Goal: Book appointment/travel/reservation

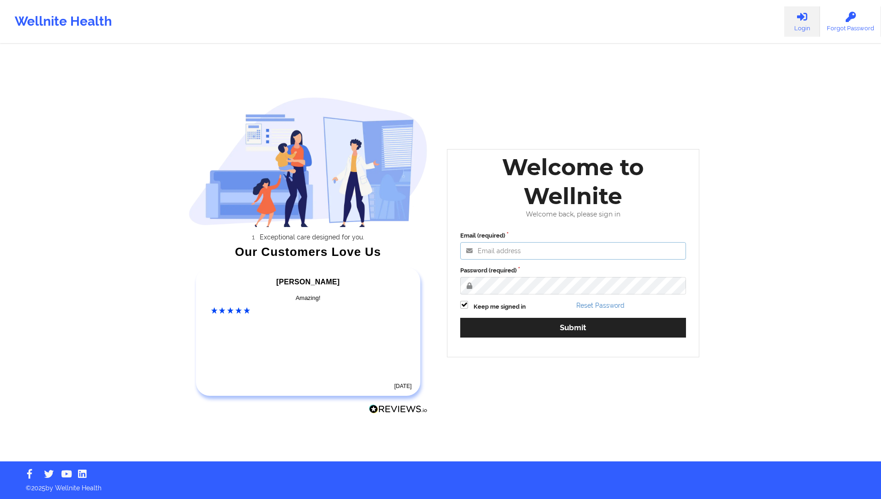
click at [511, 256] on input "Email (required)" at bounding box center [573, 250] width 226 height 17
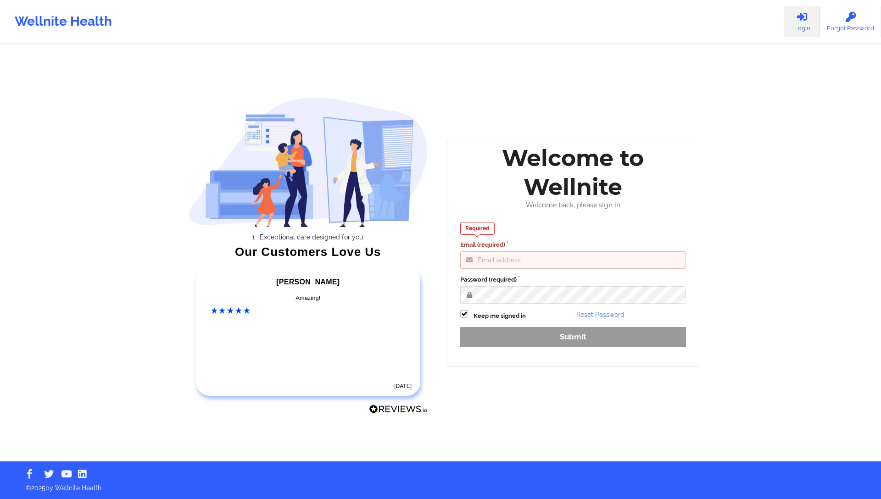
type input "[EMAIL_ADDRESS][DOMAIN_NAME]"
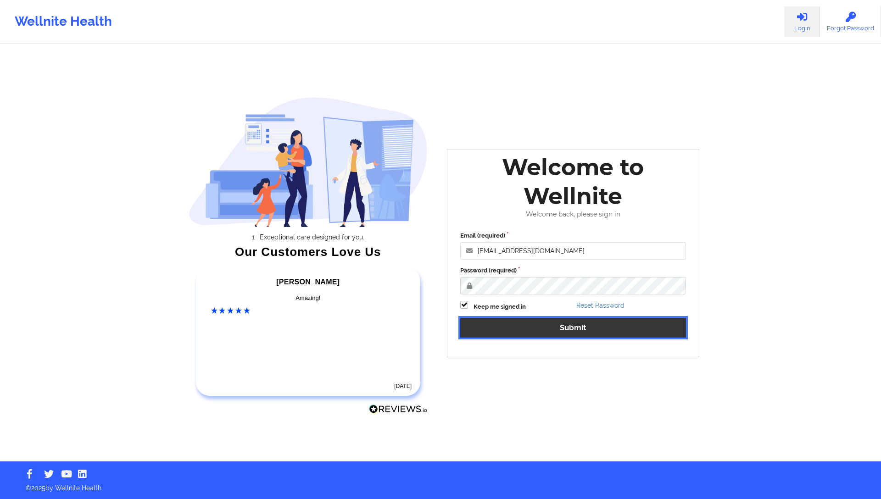
click at [542, 331] on button "Submit" at bounding box center [573, 328] width 226 height 20
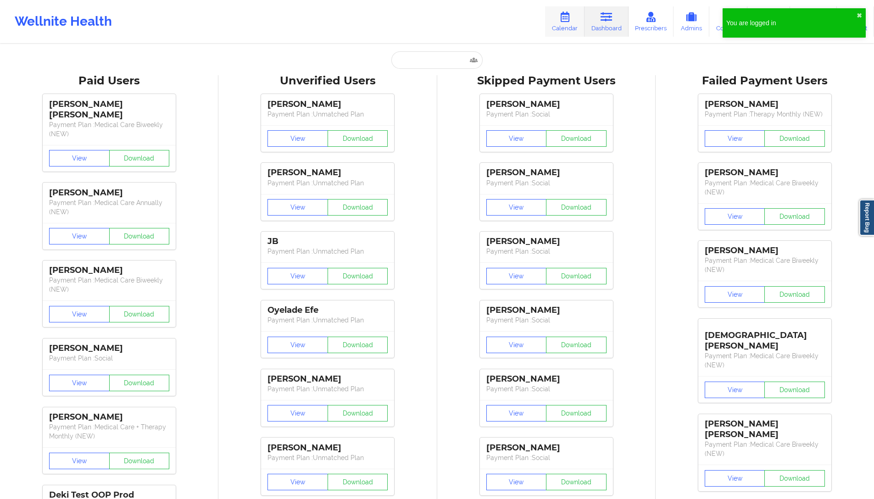
click at [580, 18] on link "Calendar" at bounding box center [564, 21] width 39 height 30
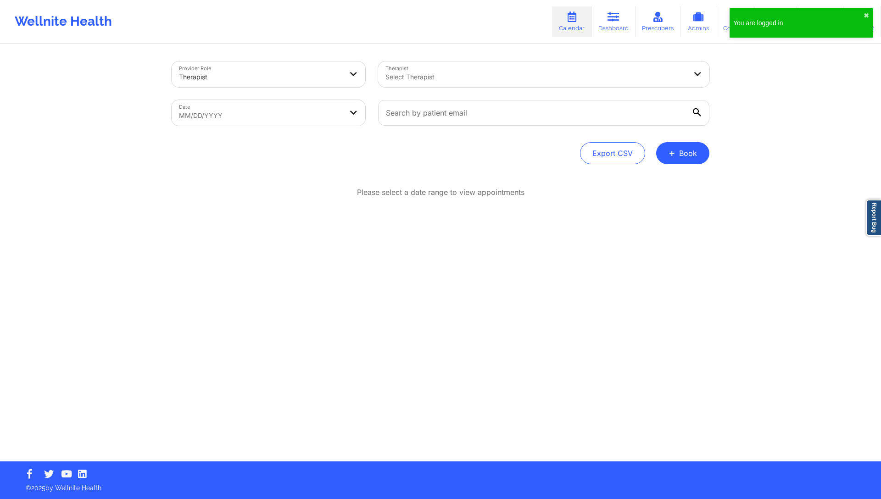
click at [235, 77] on div at bounding box center [260, 77] width 163 height 11
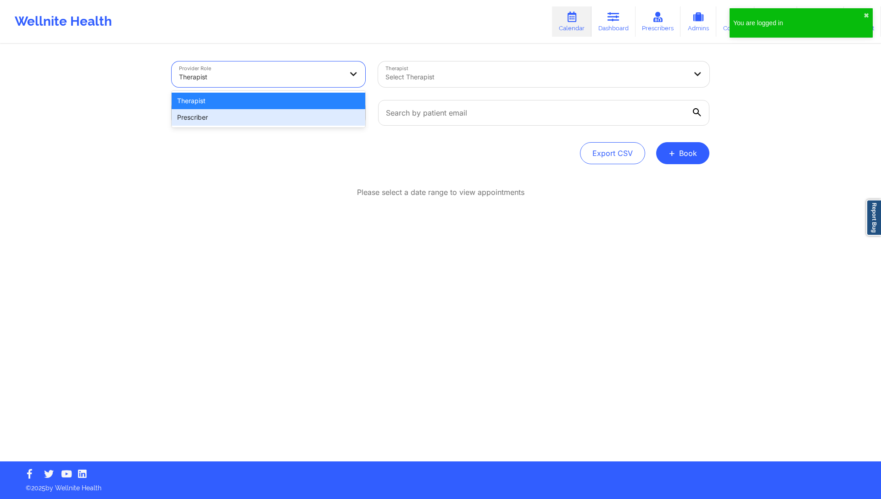
click at [328, 187] on div "Please select a date range to view appointments" at bounding box center [441, 192] width 538 height 11
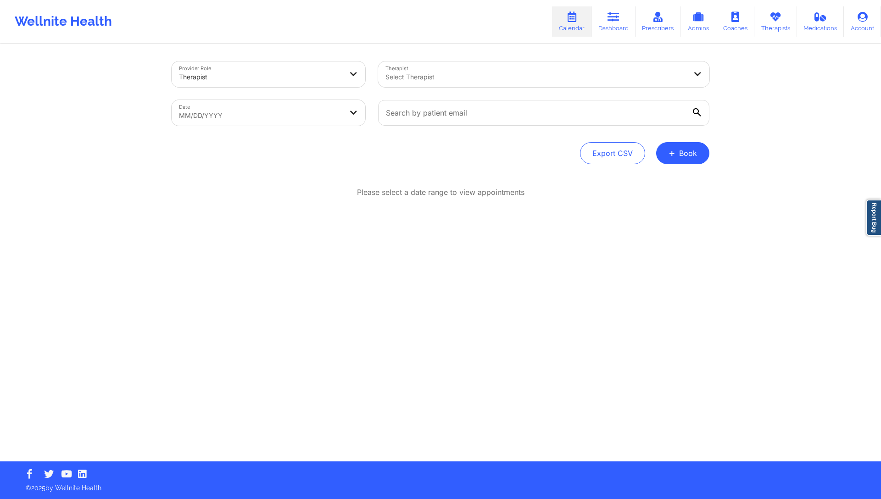
click at [399, 87] on div "Therapist Select Therapist" at bounding box center [544, 74] width 344 height 39
click at [404, 83] on div "Select Therapist" at bounding box center [532, 74] width 309 height 26
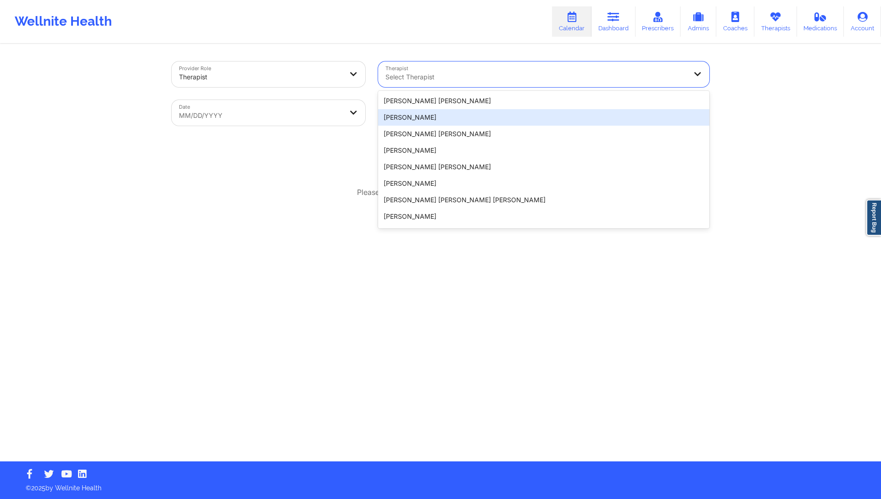
click at [268, 190] on div "Please select a date range to view appointments" at bounding box center [441, 192] width 538 height 11
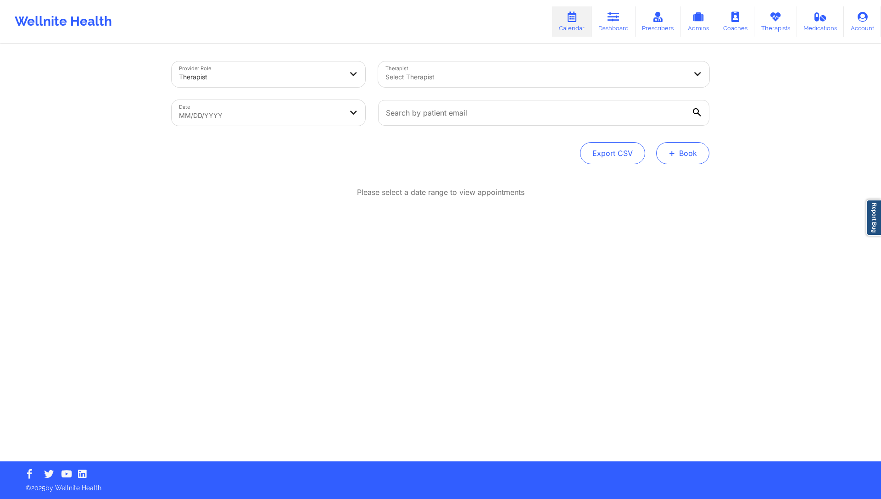
click at [691, 152] on button "+ Book" at bounding box center [682, 153] width 53 height 22
click at [657, 179] on button "Therapy Session" at bounding box center [667, 182] width 70 height 15
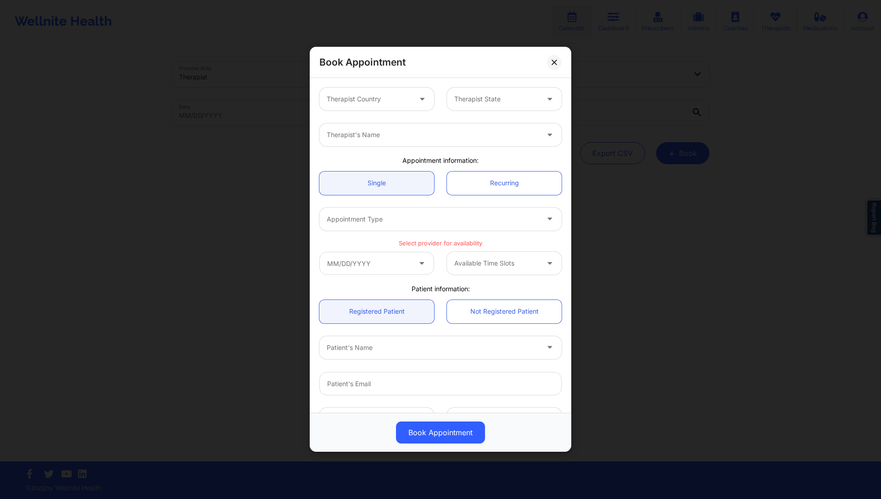
click at [395, 101] on div at bounding box center [369, 99] width 84 height 11
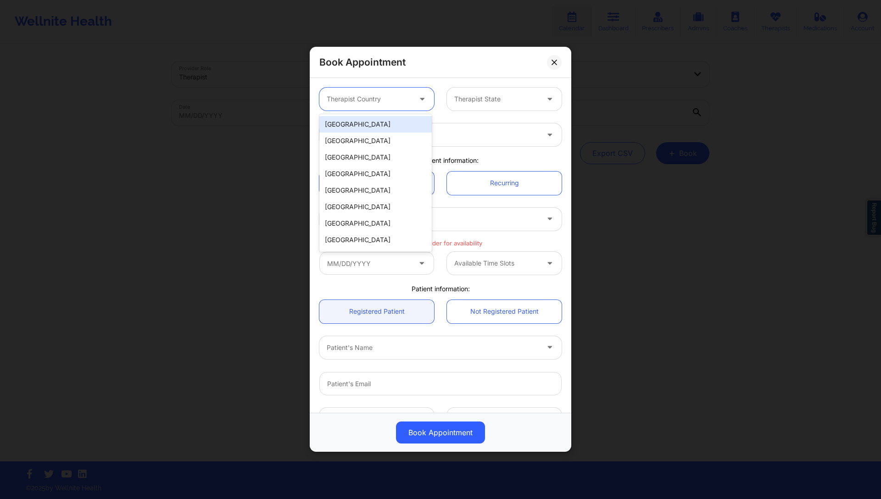
click at [386, 126] on div "[GEOGRAPHIC_DATA]" at bounding box center [375, 124] width 112 height 17
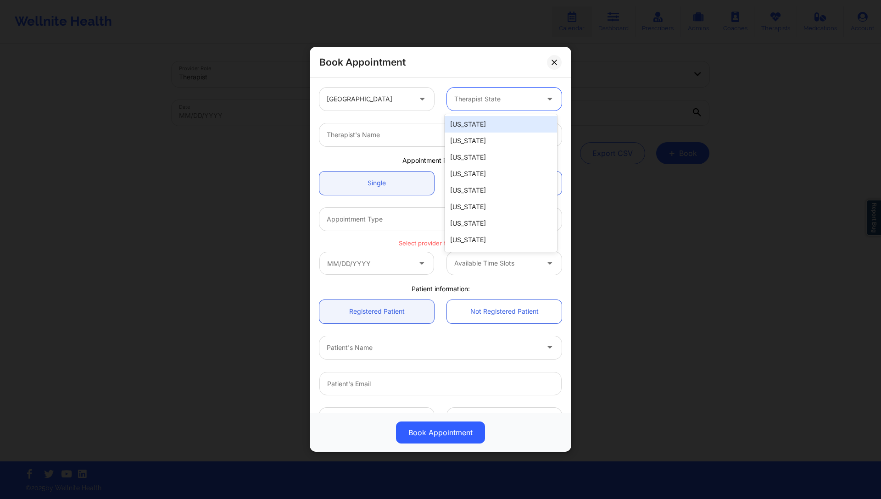
click at [487, 102] on div at bounding box center [496, 99] width 84 height 11
type input "new"
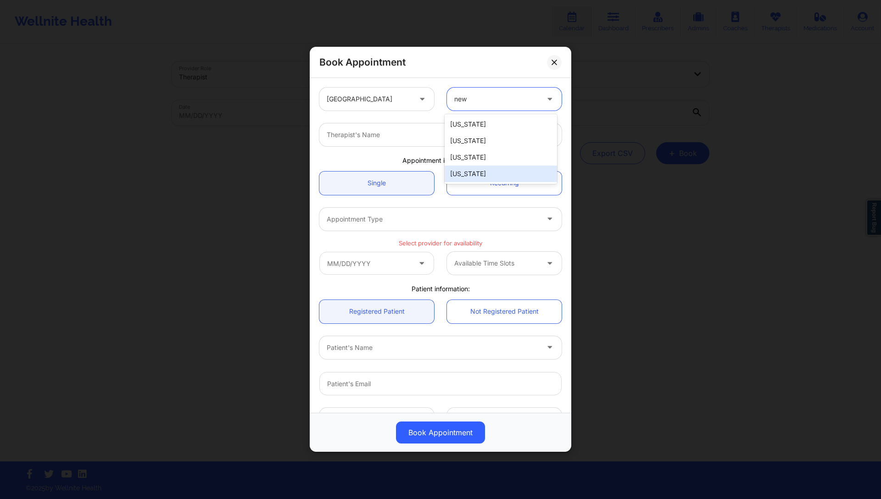
click at [480, 172] on div "[US_STATE]" at bounding box center [500, 174] width 112 height 17
click at [445, 136] on div at bounding box center [433, 135] width 212 height 11
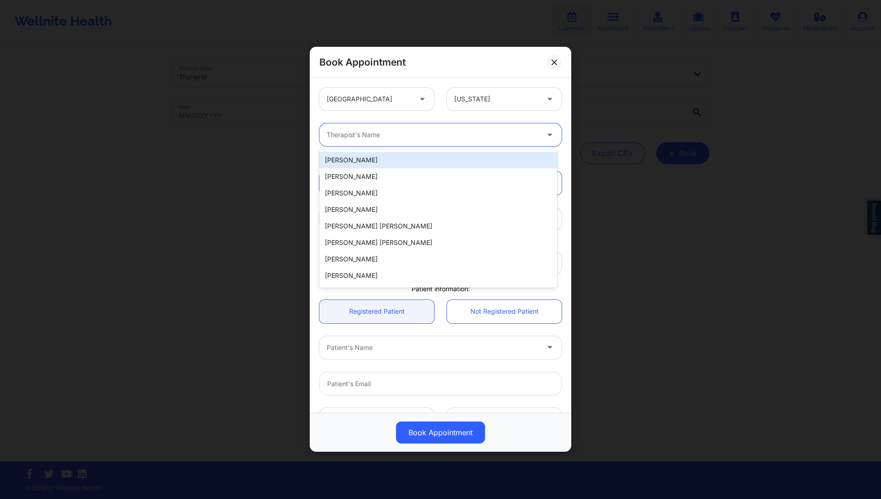
paste input "[PERSON_NAME]"
type input "[PERSON_NAME]"
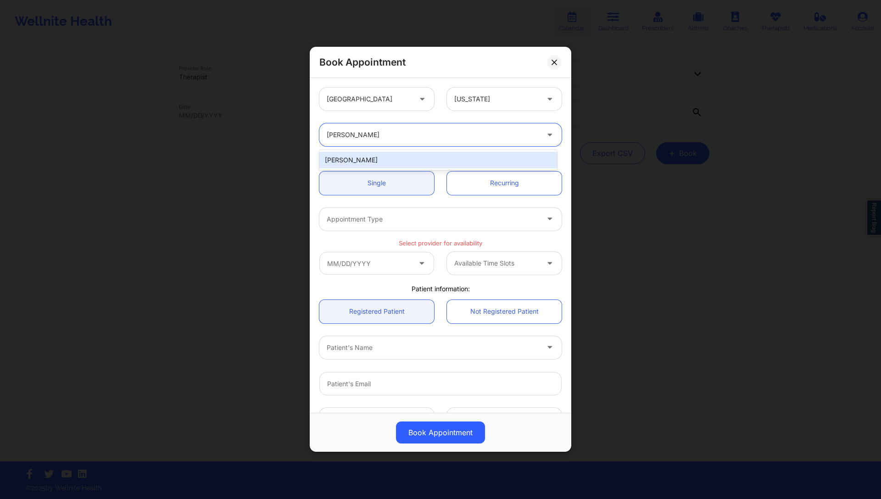
click at [432, 157] on div "[PERSON_NAME]" at bounding box center [438, 160] width 238 height 17
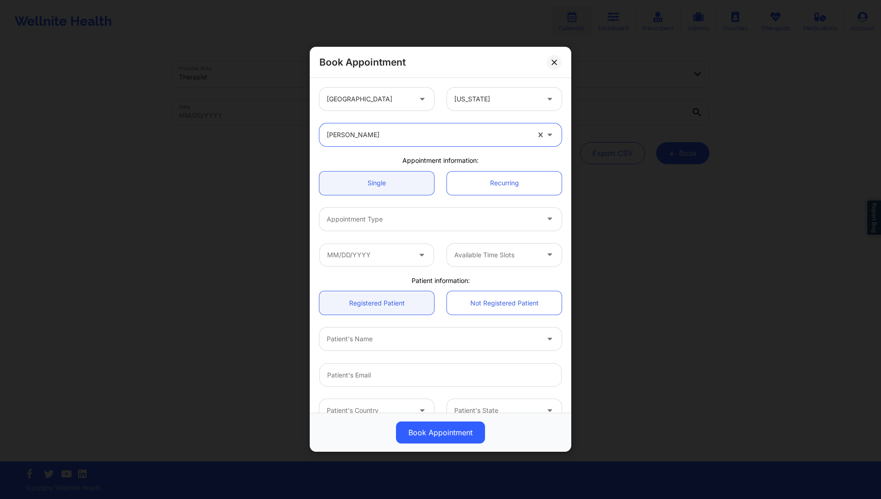
click at [465, 211] on div "Appointment Type" at bounding box center [429, 219] width 220 height 23
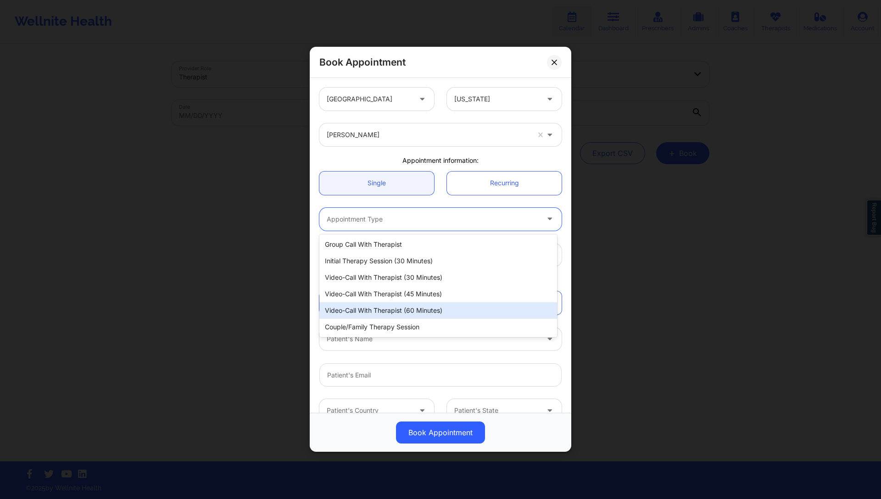
click at [449, 305] on div "Video-Call with Therapist (60 minutes)" at bounding box center [438, 310] width 238 height 17
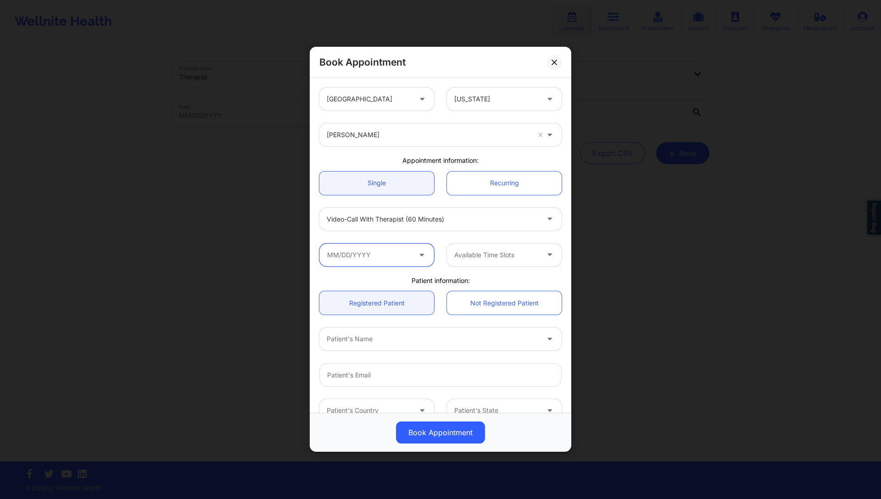
click at [405, 257] on input "text" at bounding box center [376, 255] width 115 height 23
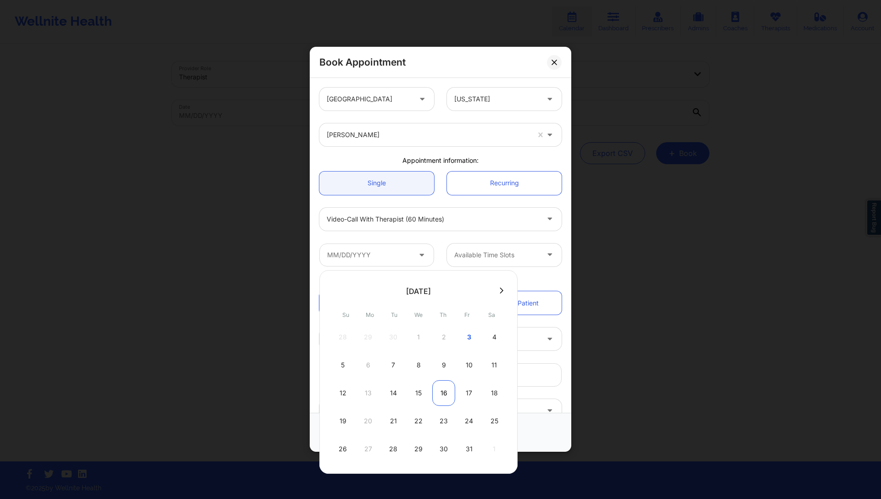
click at [439, 389] on div "16" at bounding box center [443, 393] width 23 height 26
type input "[DATE]"
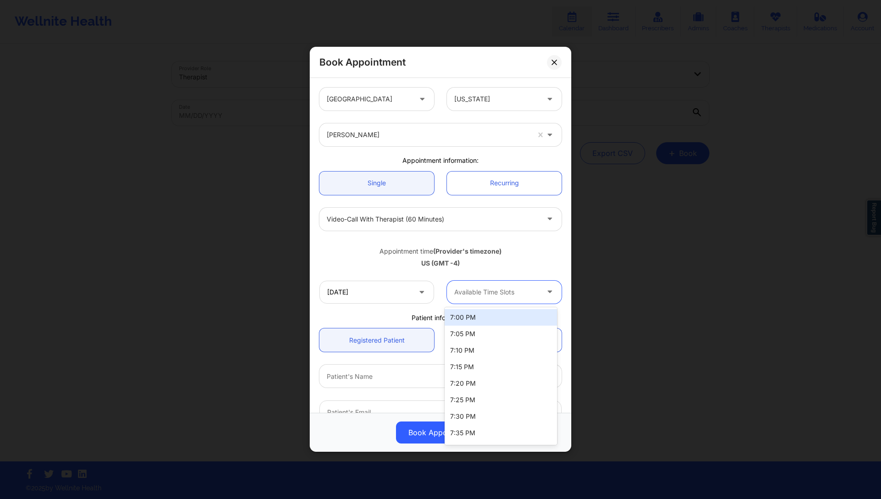
click at [495, 296] on div at bounding box center [496, 292] width 84 height 11
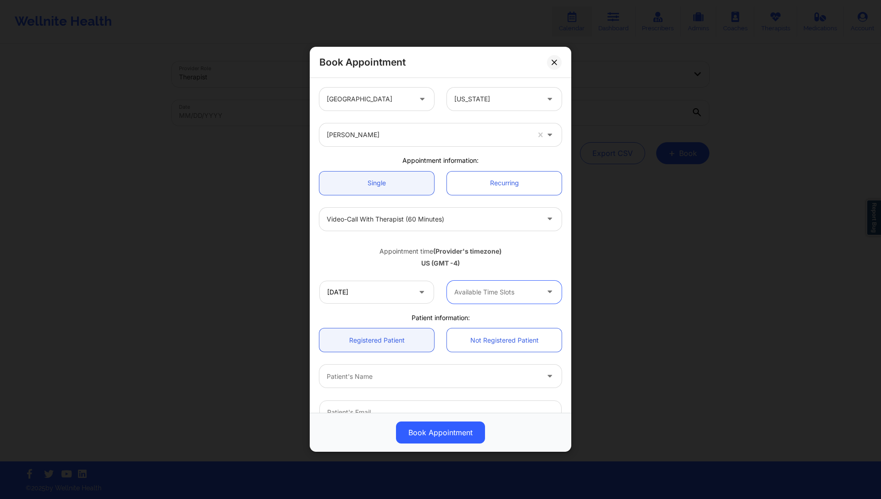
click at [495, 281] on div "Available Time Slots" at bounding box center [493, 292] width 93 height 23
click at [496, 271] on div "Appointment time (Provider's timezone) [GEOGRAPHIC_DATA] (GMT -4)" at bounding box center [440, 255] width 255 height 37
click at [648, 251] on div "Book Appointment [GEOGRAPHIC_DATA] [US_STATE] [PERSON_NAME] Appointment informa…" at bounding box center [440, 249] width 881 height 499
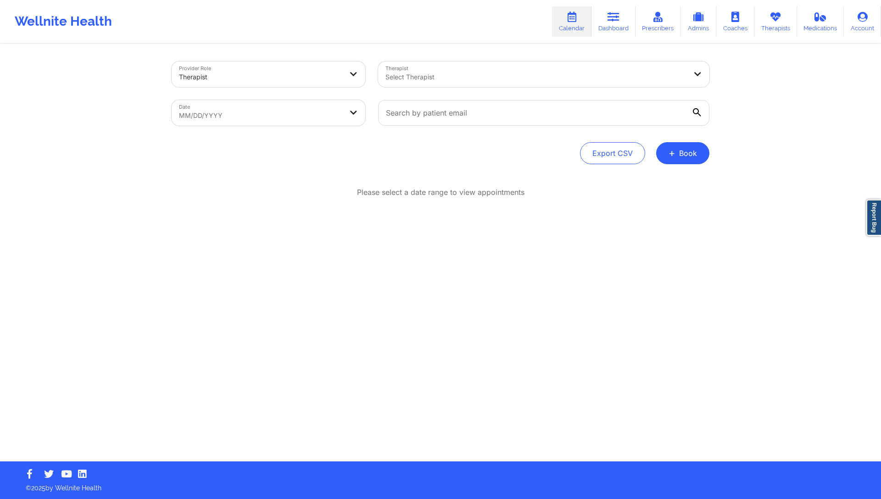
click at [501, 178] on div "Provider Role Therapist Therapist Select Therapist Date MM/DD/YYYY Export CSV +…" at bounding box center [440, 253] width 550 height 416
click at [272, 264] on div "Provider Role Therapist Therapist Select Therapist Date MM/DD/YYYY Export CSV +…" at bounding box center [440, 253] width 550 height 416
click at [405, 8] on div "Wellnite Health Calendar Dashboard Prescribers Admins Coaches Therapists Medica…" at bounding box center [440, 21] width 881 height 37
click at [336, 50] on div "Provider Role Therapist Therapist Select Therapist Date MM/DD/YYYY Export CSV +…" at bounding box center [440, 253] width 550 height 416
click at [361, 37] on div "Wellnite Health Calendar Dashboard Prescribers Admins Coaches Therapists Medica…" at bounding box center [440, 21] width 881 height 37
